Goal: Task Accomplishment & Management: Manage account settings

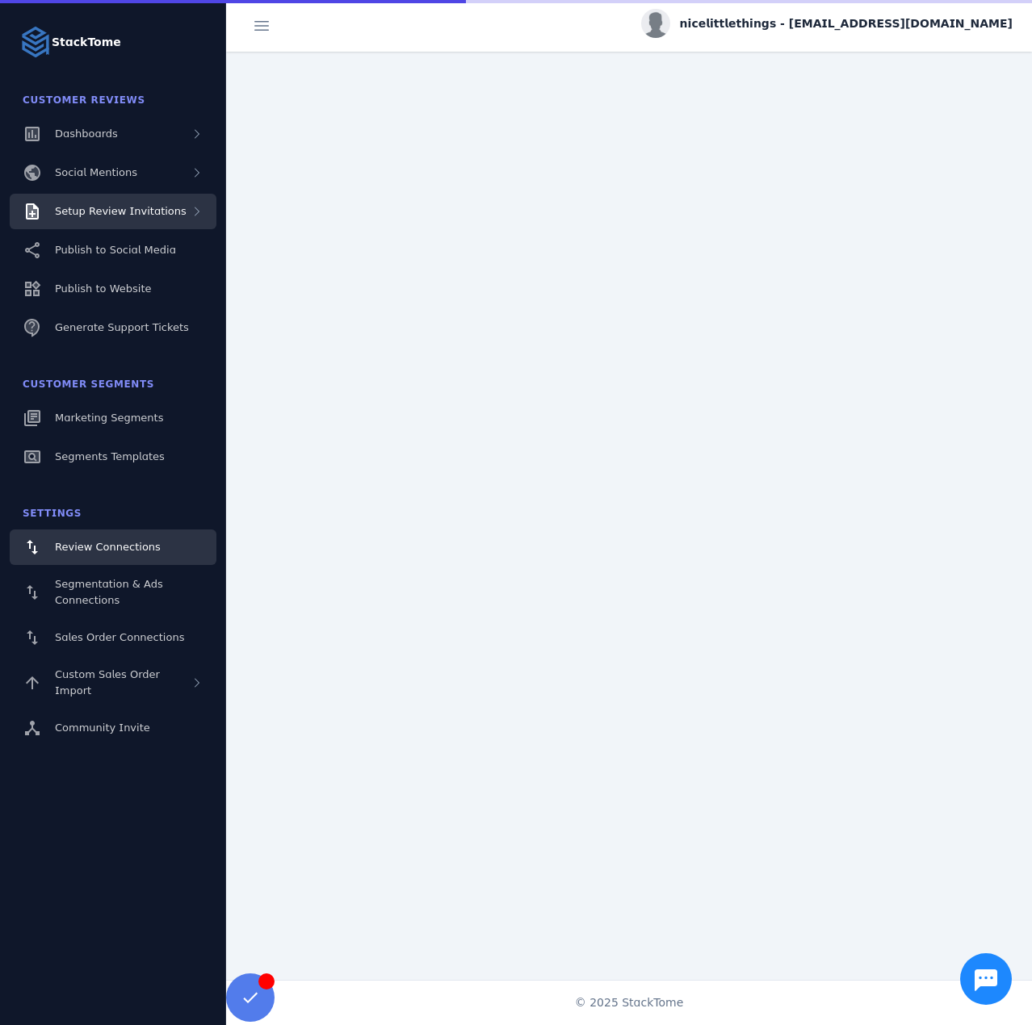
click at [153, 218] on div "Setup Review Invitations" at bounding box center [121, 211] width 132 height 16
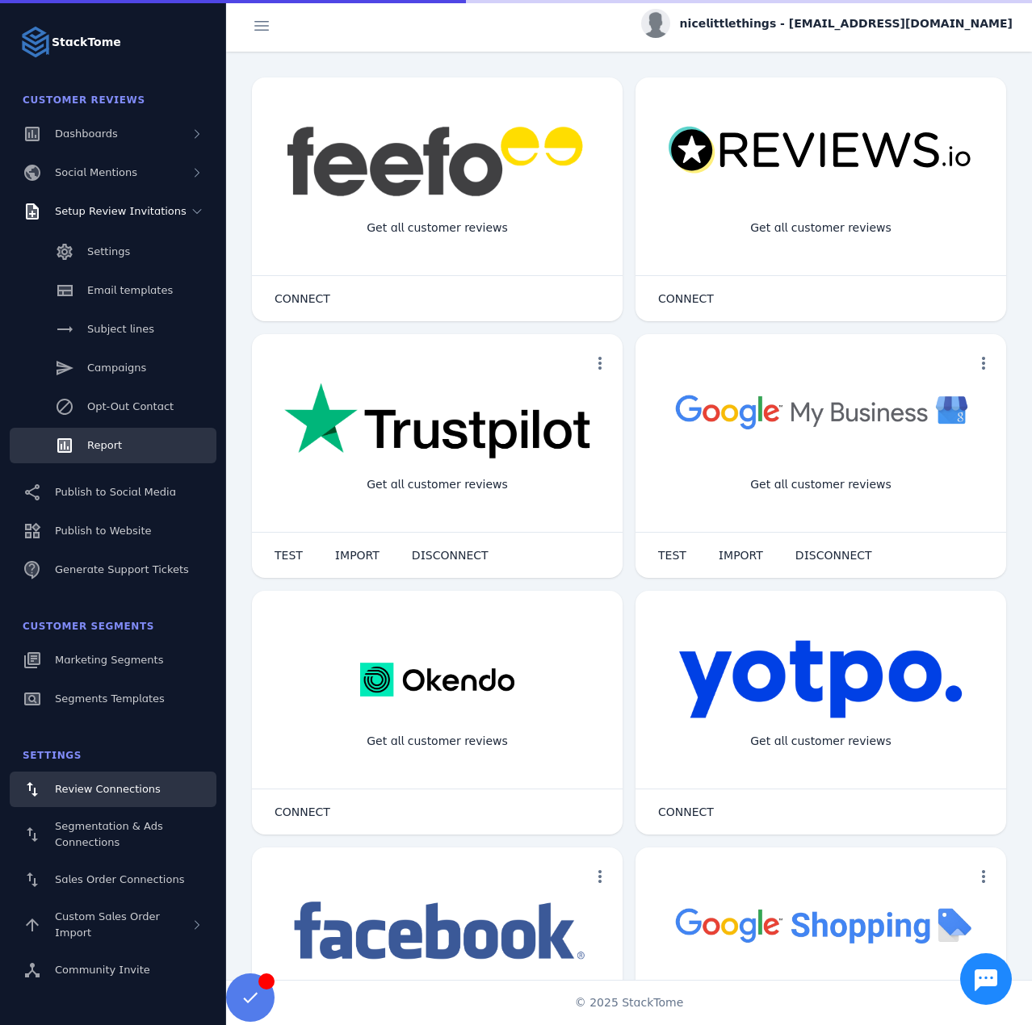
click at [136, 430] on link "Report" at bounding box center [113, 446] width 207 height 36
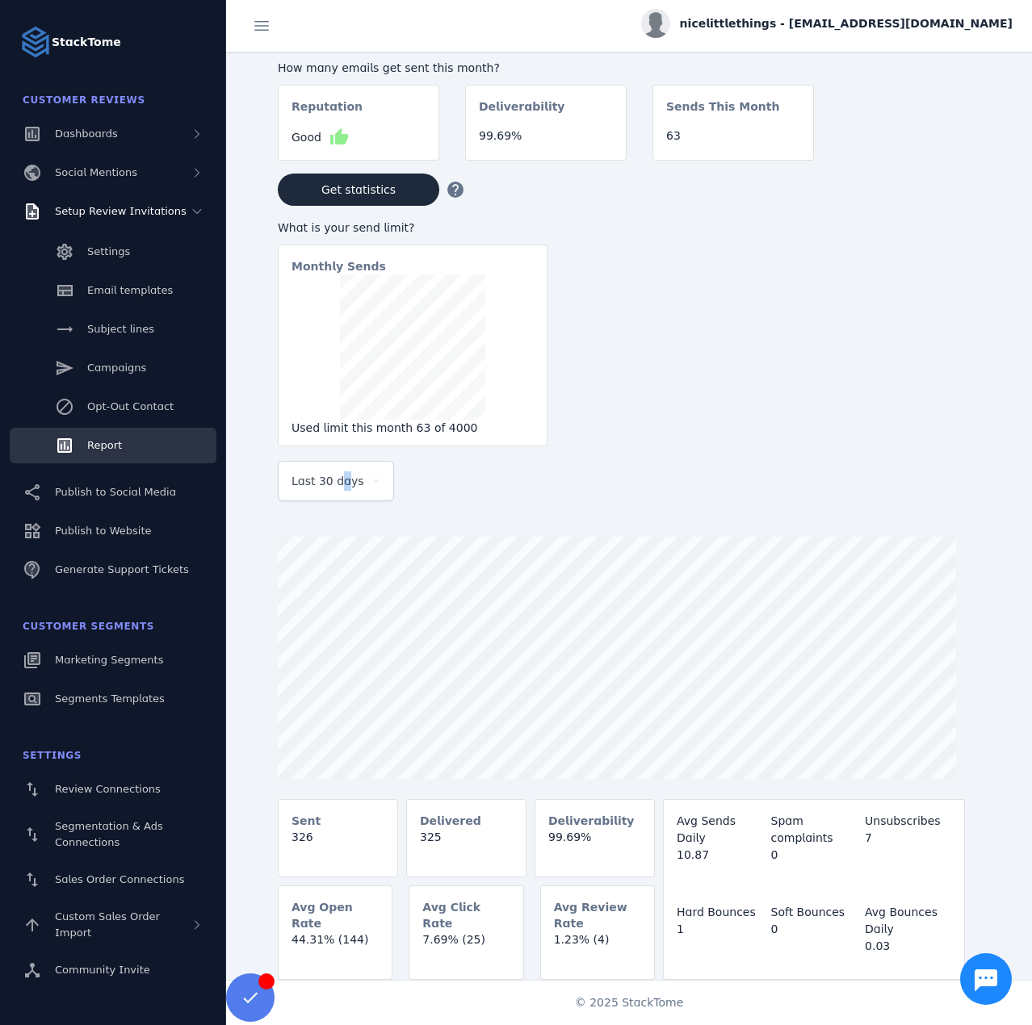
click at [337, 483] on span "Last 30 days" at bounding box center [327, 480] width 73 height 19
click at [318, 588] on mat-option "[DATE]" at bounding box center [336, 570] width 116 height 39
click at [316, 491] on span "[DATE]" at bounding box center [310, 480] width 38 height 19
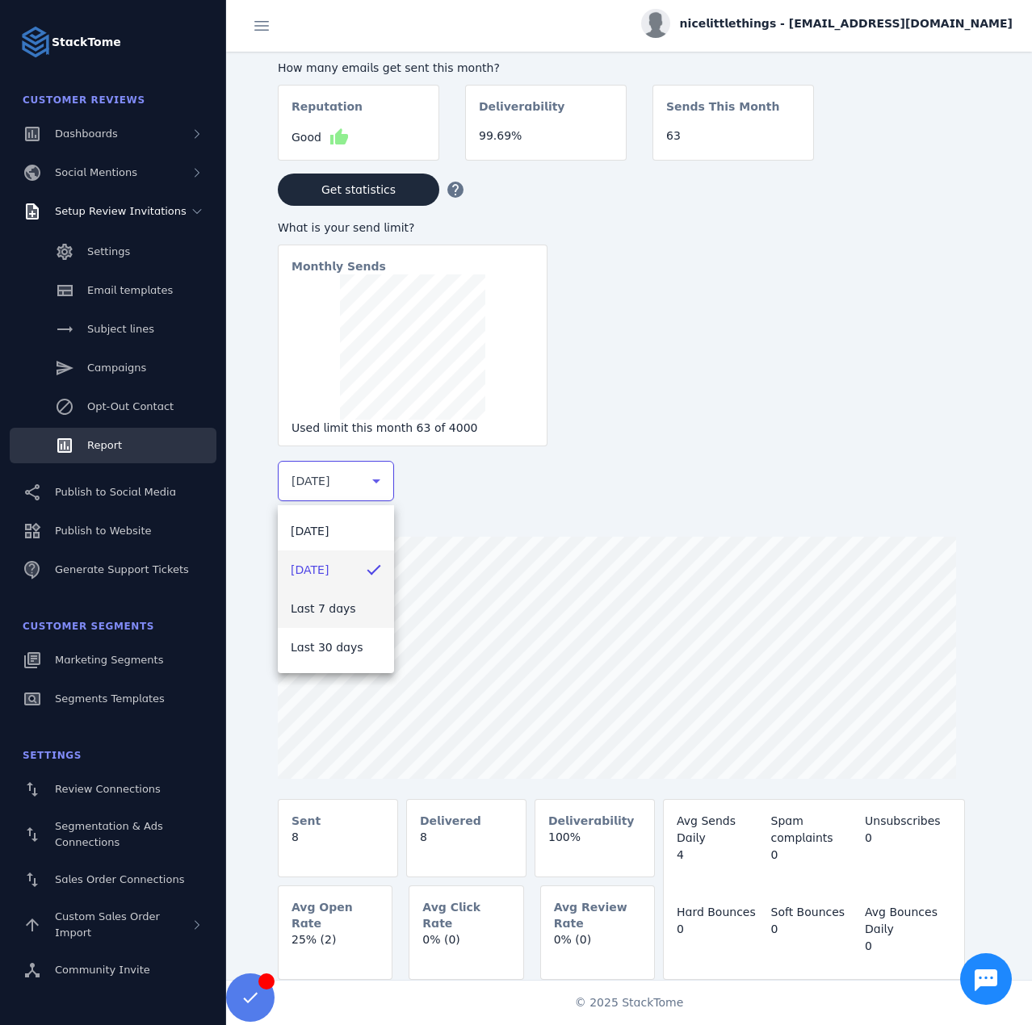
click at [320, 617] on span "Last 7 days" at bounding box center [323, 608] width 65 height 19
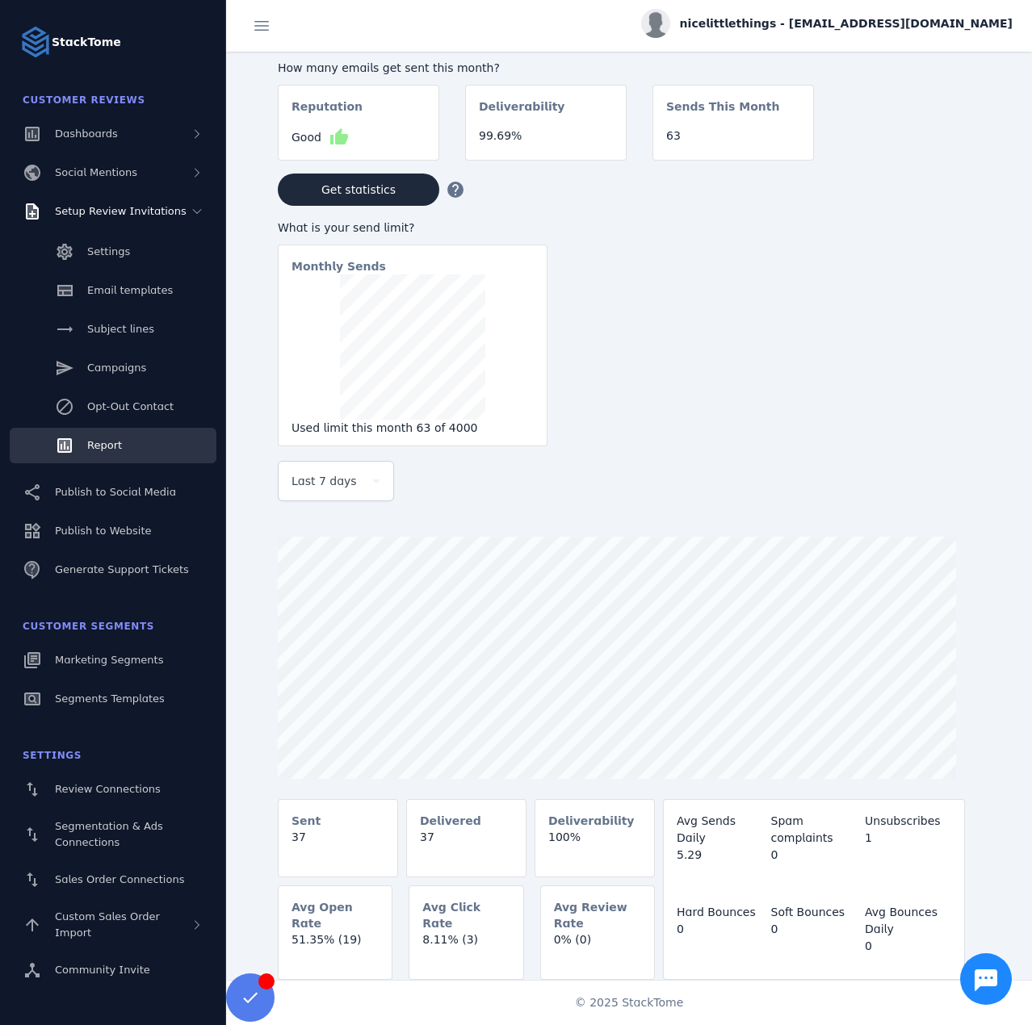
click at [823, 38] on div "nicelittlethings - [EMAIL_ADDRESS][DOMAIN_NAME]" at bounding box center [826, 23] width 371 height 29
click at [923, 149] on icon at bounding box center [918, 155] width 19 height 19
